Goal: Information Seeking & Learning: Learn about a topic

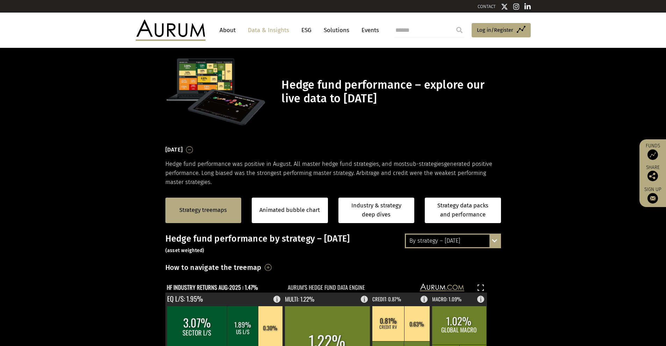
click at [574, 202] on div "Strategy treemaps Animated bubble chart Industry & strategy deep dives Strategy…" at bounding box center [333, 210] width 666 height 46
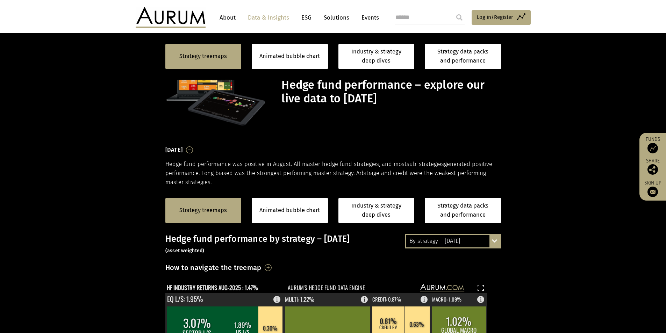
scroll to position [280, 0]
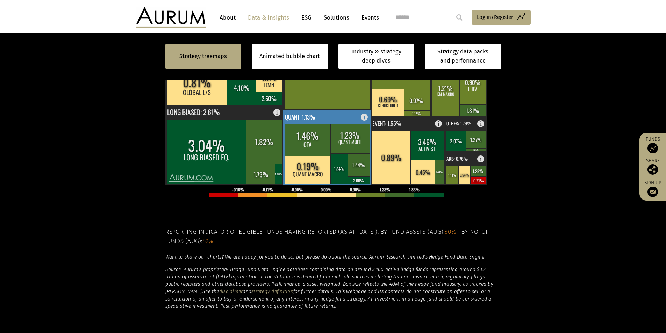
click at [348, 140] on rect at bounding box center [350, 139] width 40 height 30
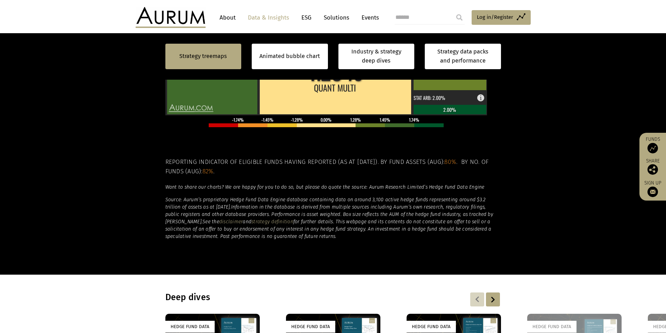
scroll to position [245, 0]
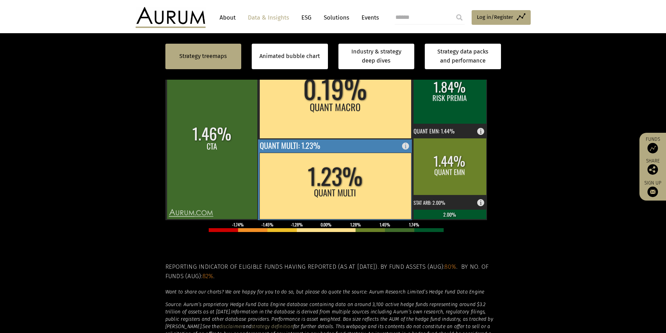
click at [372, 190] on rect at bounding box center [335, 186] width 152 height 66
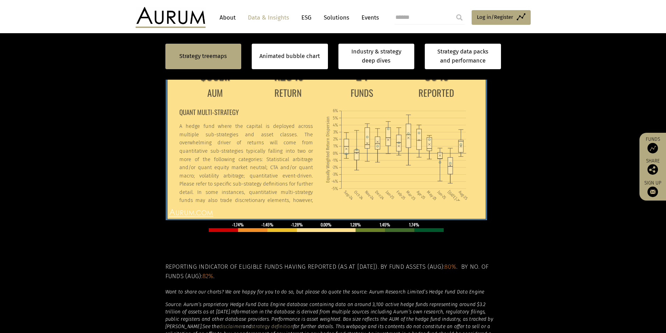
scroll to position [40, 0]
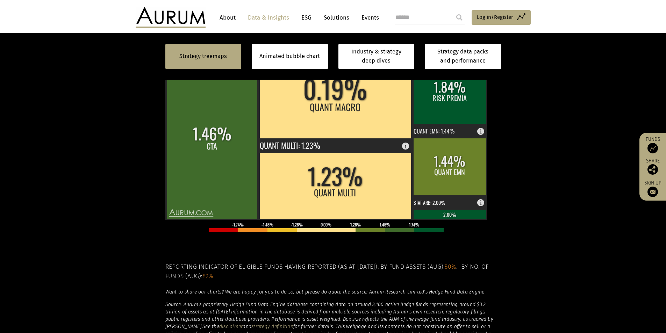
click at [117, 172] on section "Strategy treemaps Animated bubble chart Industry & strategy deep dives Strategy…" at bounding box center [333, 161] width 666 height 437
click at [86, 226] on section "Strategy treemaps Animated bubble chart Industry & strategy deep dives Strategy…" at bounding box center [333, 161] width 666 height 437
